Goal: Find specific page/section: Find specific page/section

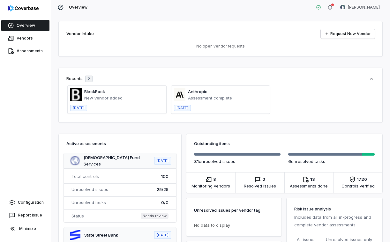
click at [182, 129] on div "Vendor Intake Request New Vendor No open vendor requests Recents 2 BlackRock Ne…" at bounding box center [220, 128] width 339 height 227
click at [31, 41] on link "Vendors" at bounding box center [25, 38] width 48 height 11
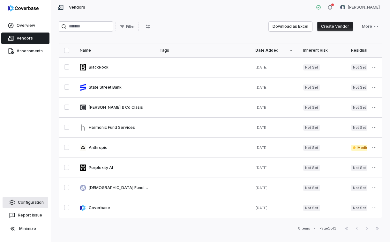
click at [26, 203] on link "Configuration" at bounding box center [26, 202] width 46 height 11
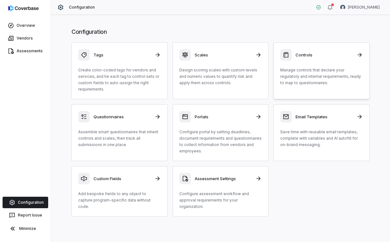
click at [294, 58] on div "Controls" at bounding box center [321, 54] width 83 height 11
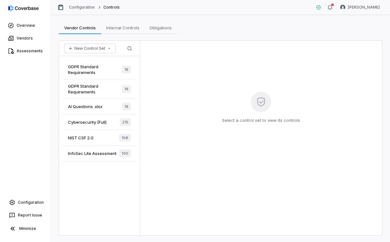
click at [86, 154] on span "InfoSec Lite Assessment" at bounding box center [92, 154] width 48 height 6
